Goal: Check status: Check status

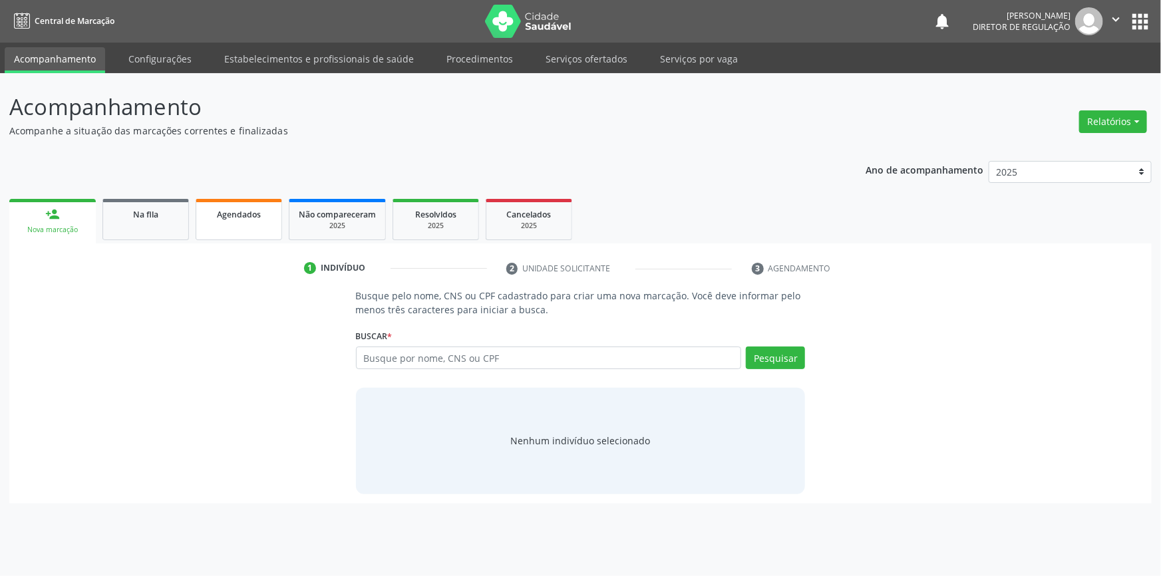
click at [224, 231] on link "Agendados" at bounding box center [239, 219] width 86 height 41
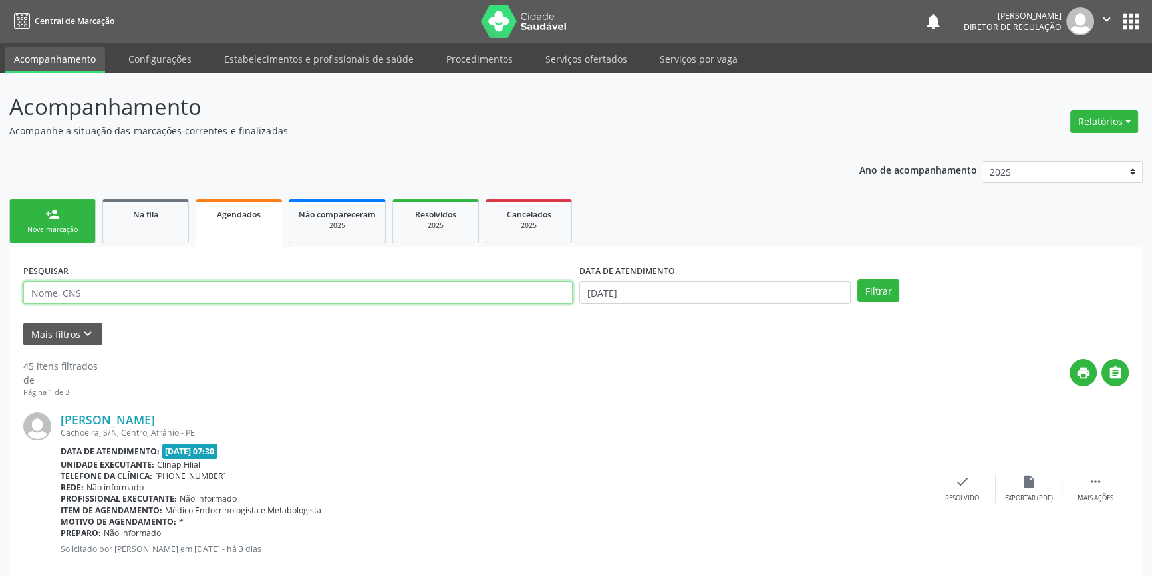
click at [170, 293] on input "text" at bounding box center [297, 292] width 549 height 23
type input "35690305472"
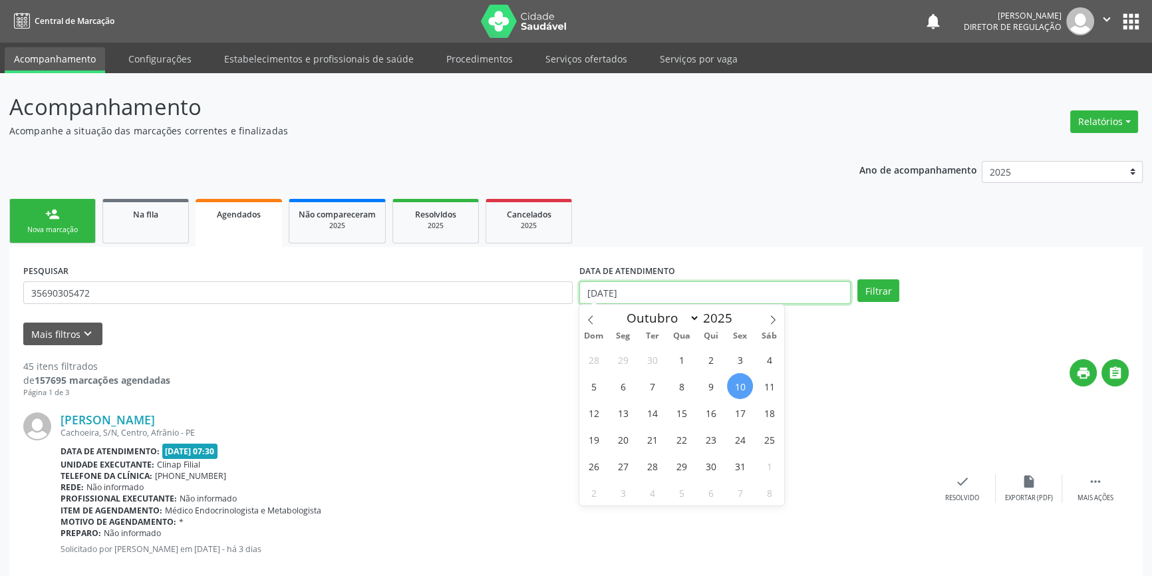
click at [655, 291] on input "[DATE]" at bounding box center [714, 292] width 271 height 23
click at [733, 382] on span "10" at bounding box center [740, 386] width 26 height 26
type input "[DATE]"
click at [766, 386] on span "11" at bounding box center [769, 386] width 26 height 26
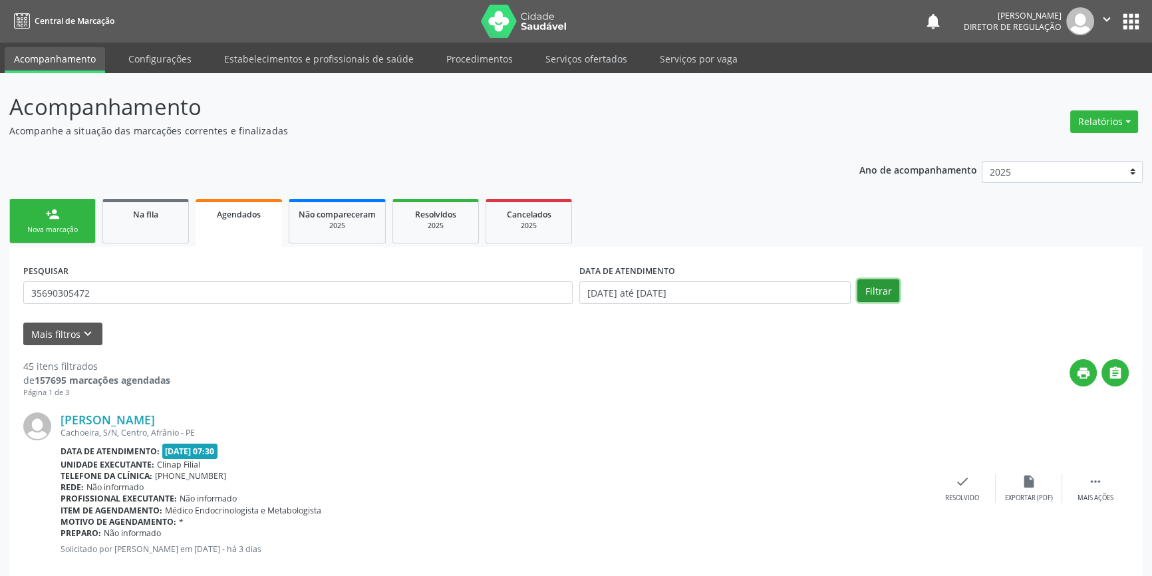
click at [873, 287] on button "Filtrar" at bounding box center [878, 290] width 42 height 23
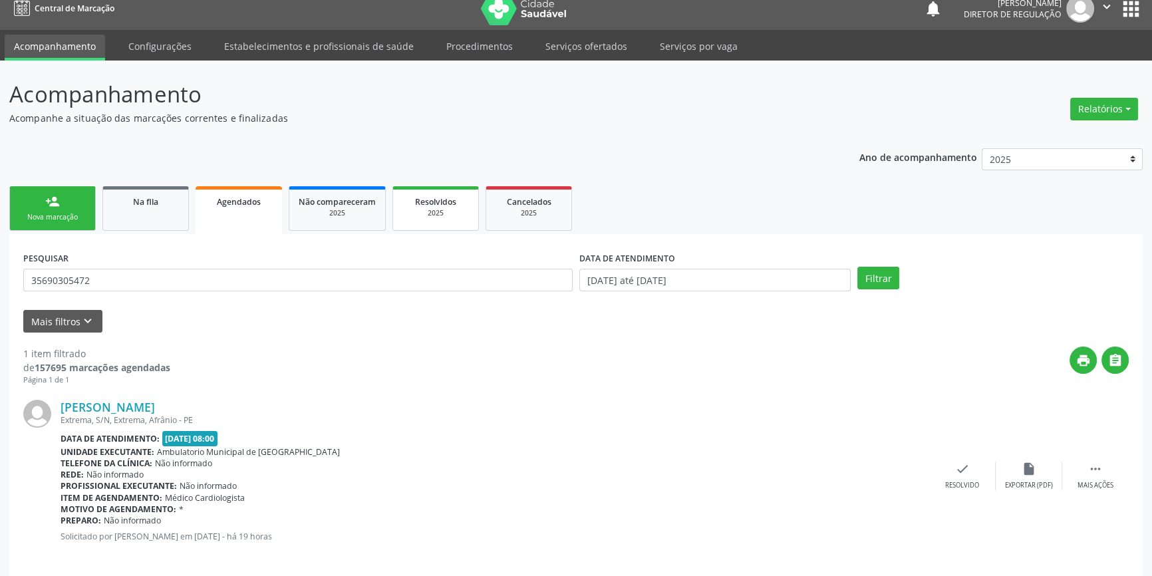
scroll to position [24, 0]
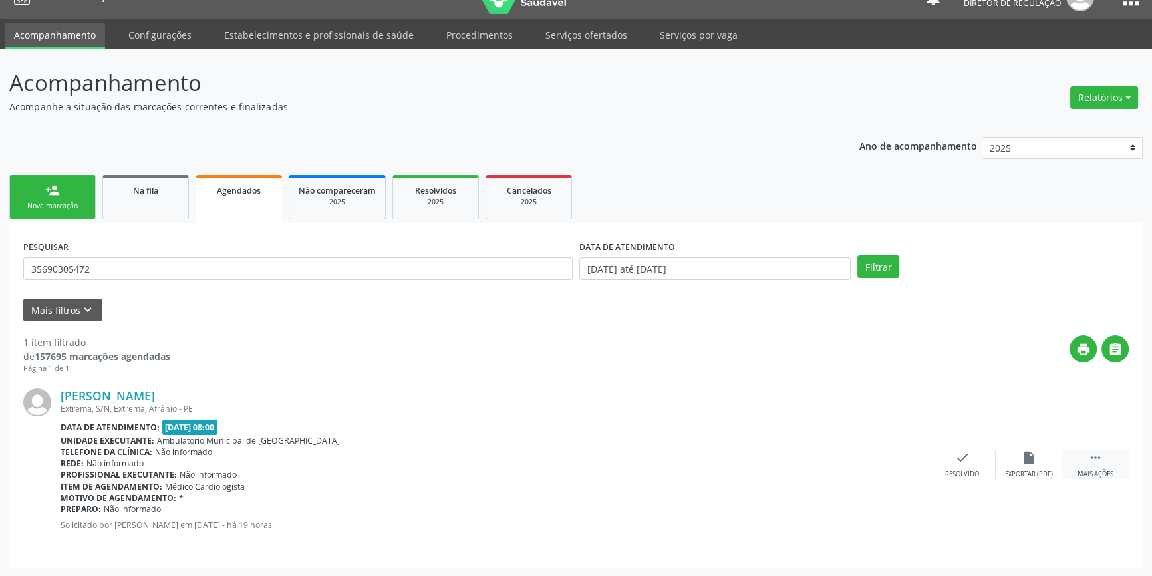
click at [1120, 468] on div " Mais ações" at bounding box center [1095, 464] width 67 height 29
click at [842, 463] on div "print Imprimir" at bounding box center [829, 464] width 67 height 29
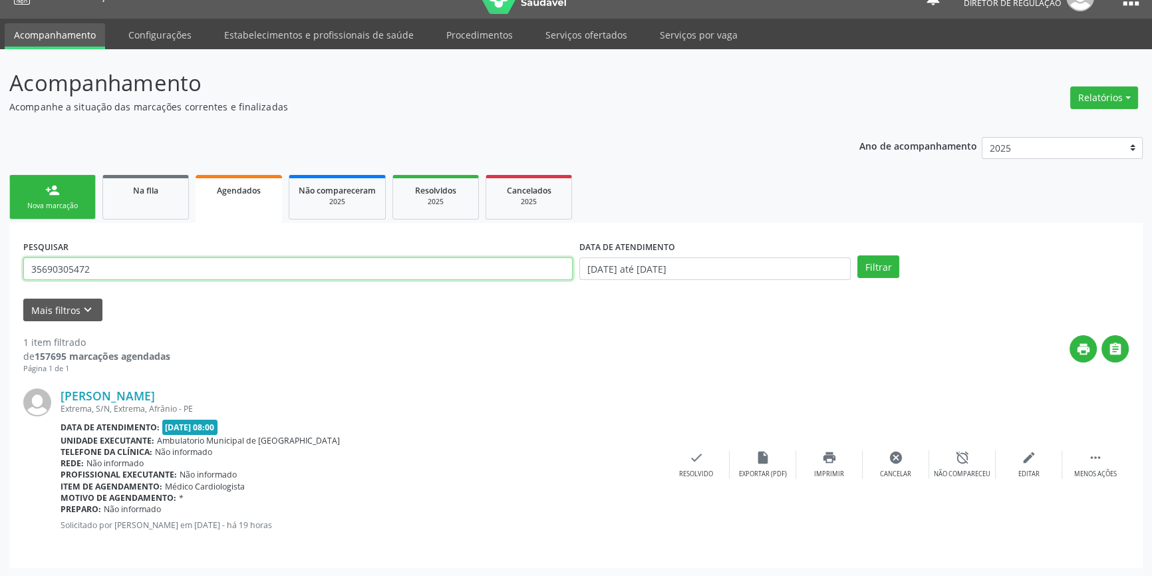
drag, startPoint x: 122, startPoint y: 277, endPoint x: 0, endPoint y: 263, distance: 123.2
click at [0, 263] on div "Acompanhamento Acompanhe a situação das marcações correntes e finalizadas Relat…" at bounding box center [576, 313] width 1152 height 528
type input "RITA"
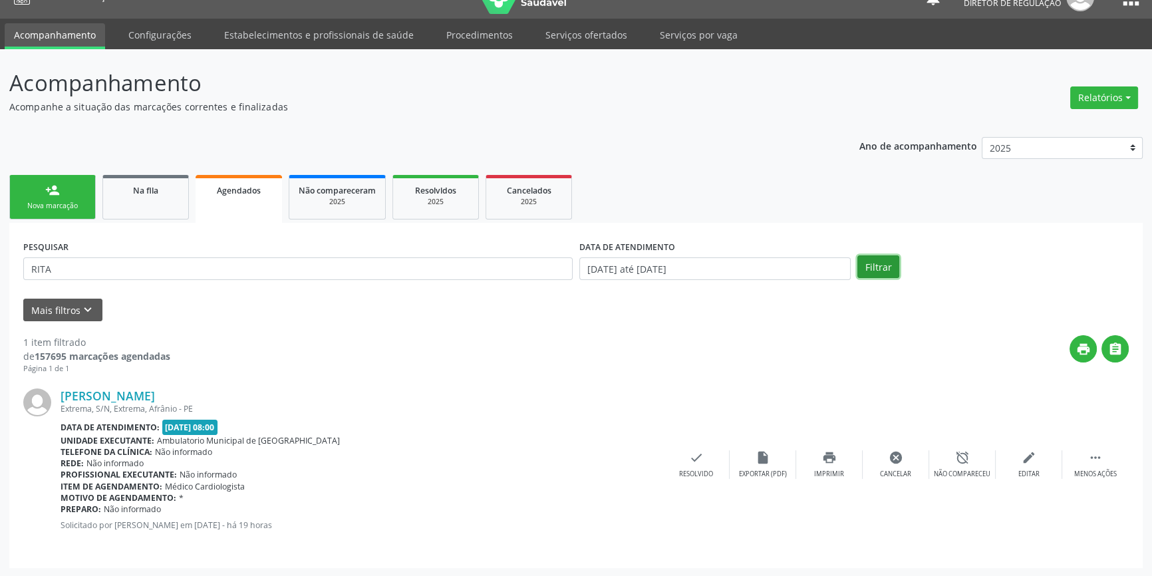
click at [875, 263] on button "Filtrar" at bounding box center [878, 266] width 42 height 23
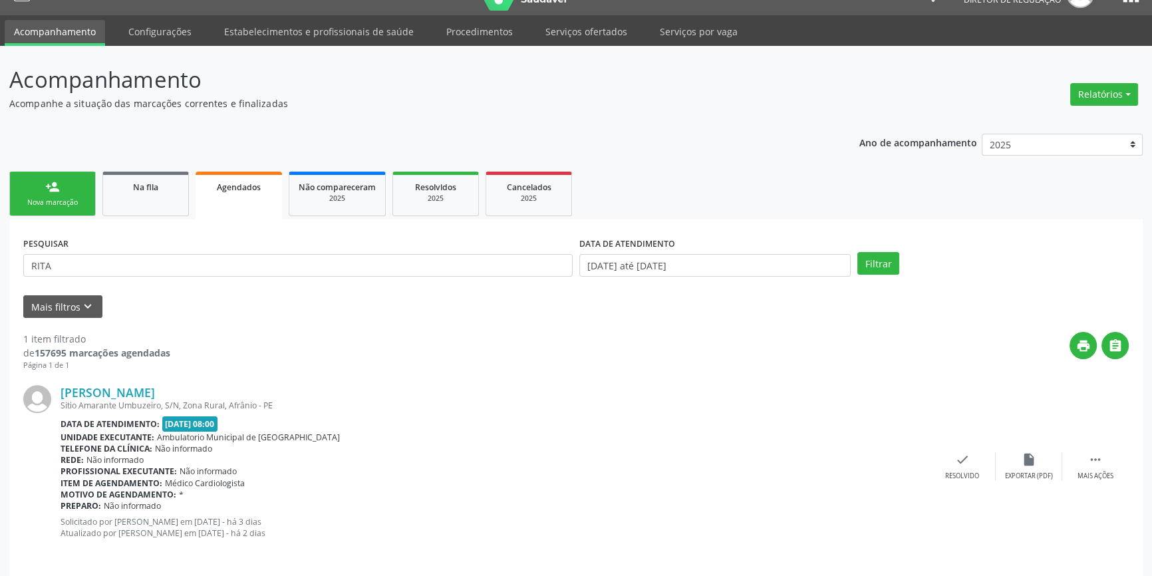
scroll to position [35, 0]
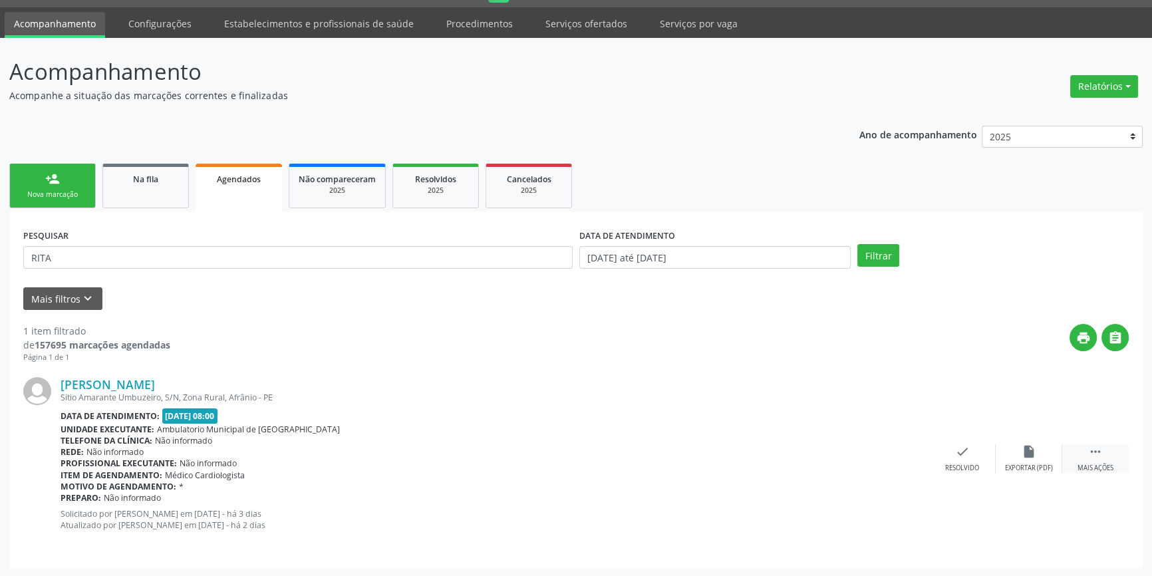
click at [1095, 446] on icon "" at bounding box center [1095, 451] width 15 height 15
click at [822, 452] on icon "print" at bounding box center [829, 451] width 15 height 15
